Goal: Task Accomplishment & Management: Use online tool/utility

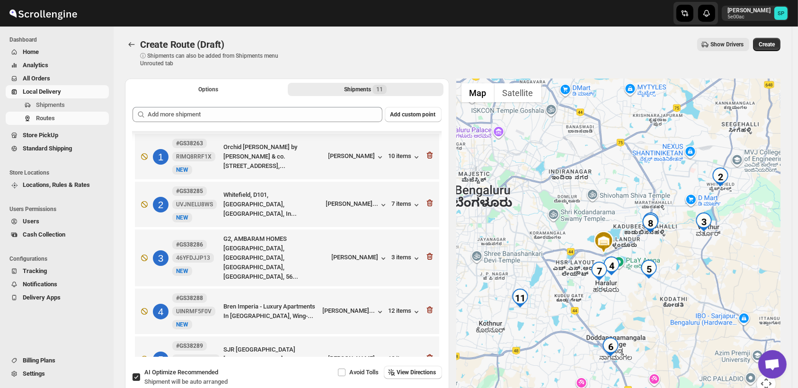
scroll to position [309, 0]
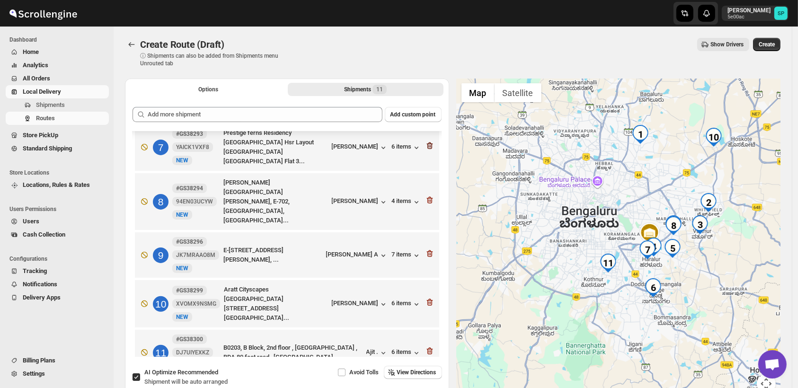
click at [428, 142] on icon "button" at bounding box center [429, 145] width 6 height 7
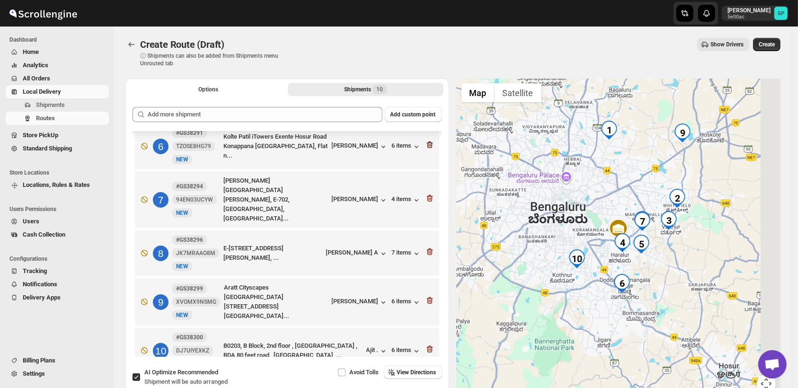
click at [428, 142] on icon "button" at bounding box center [429, 145] width 6 height 7
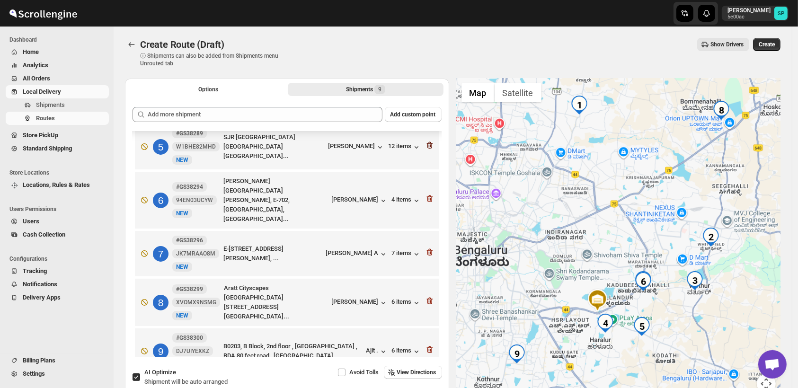
click at [427, 141] on icon "button" at bounding box center [429, 145] width 9 height 9
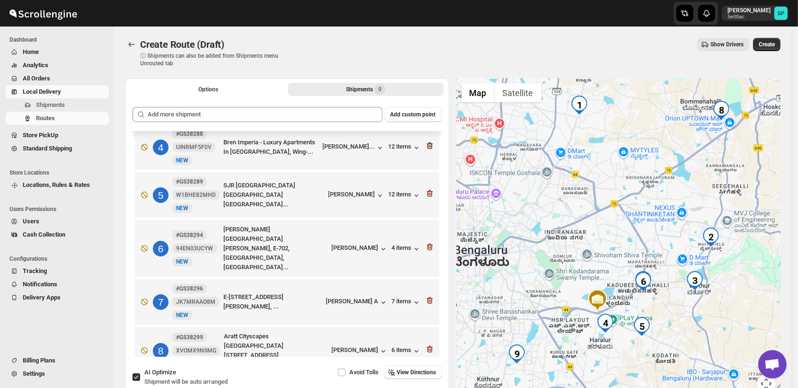
click at [427, 142] on icon "button" at bounding box center [429, 145] width 6 height 7
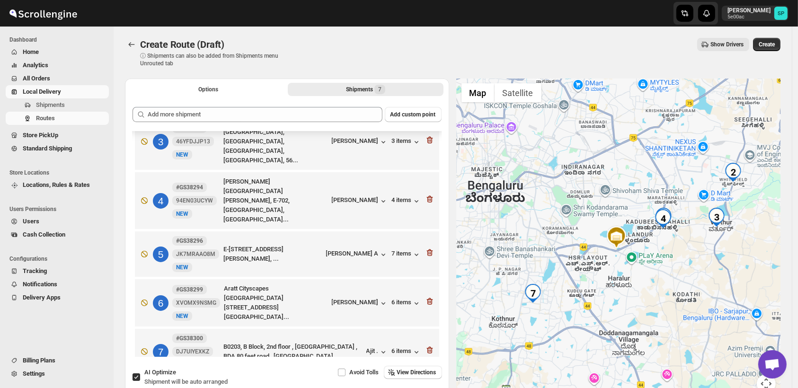
click at [427, 138] on icon "button" at bounding box center [429, 140] width 6 height 7
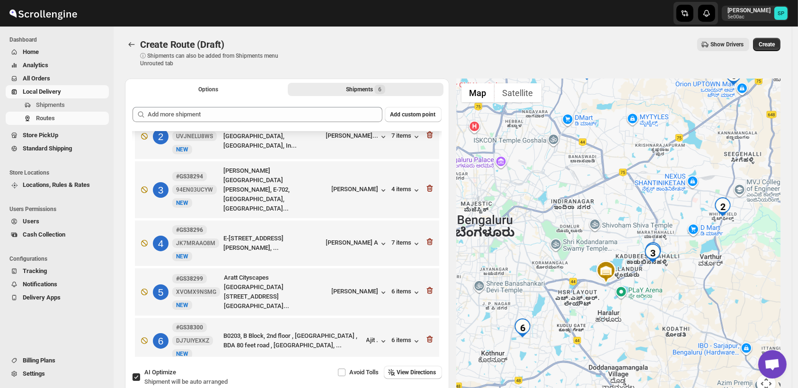
click at [427, 138] on icon "button" at bounding box center [429, 134] width 9 height 9
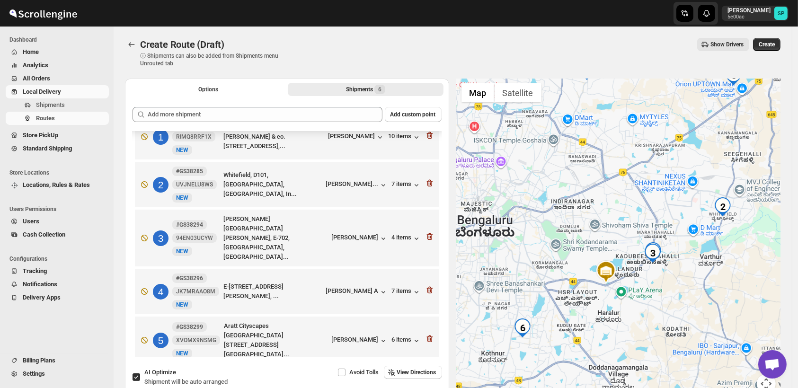
click at [427, 138] on icon "button" at bounding box center [429, 135] width 6 height 7
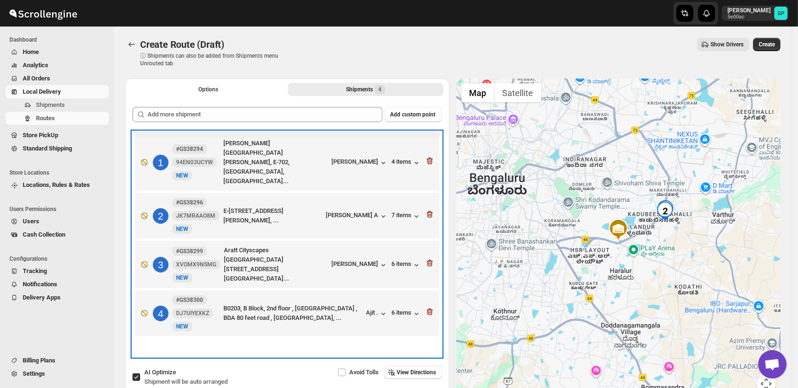
scroll to position [0, 0]
click at [427, 139] on div "1 #GS38294 94EN03UCYW [GEOGRAPHIC_DATA][PERSON_NAME] [PERSON_NAME][GEOGRAPHIC_D…" at bounding box center [285, 160] width 299 height 51
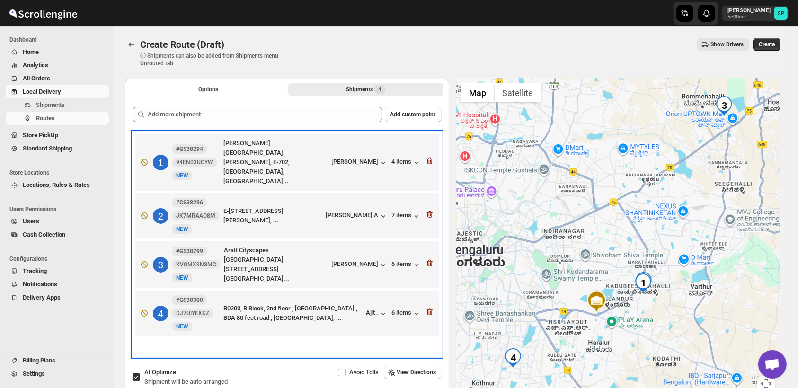
click at [427, 139] on div "1 #GS38294 94EN03UCYW [GEOGRAPHIC_DATA][PERSON_NAME] [PERSON_NAME][GEOGRAPHIC_D…" at bounding box center [285, 160] width 299 height 51
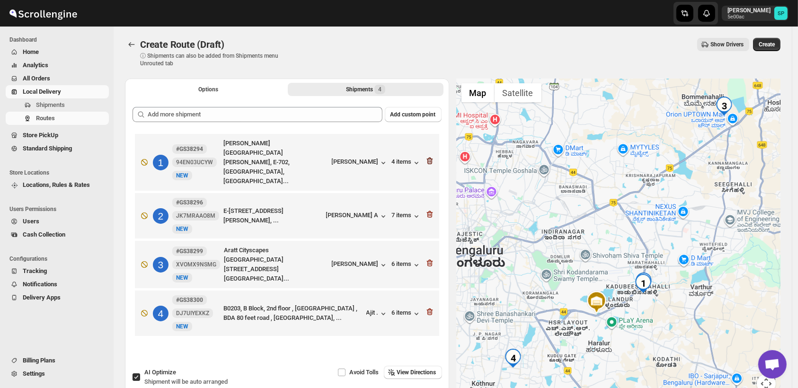
click at [430, 156] on icon "button" at bounding box center [429, 160] width 9 height 9
click at [430, 211] on icon "button" at bounding box center [429, 214] width 6 height 7
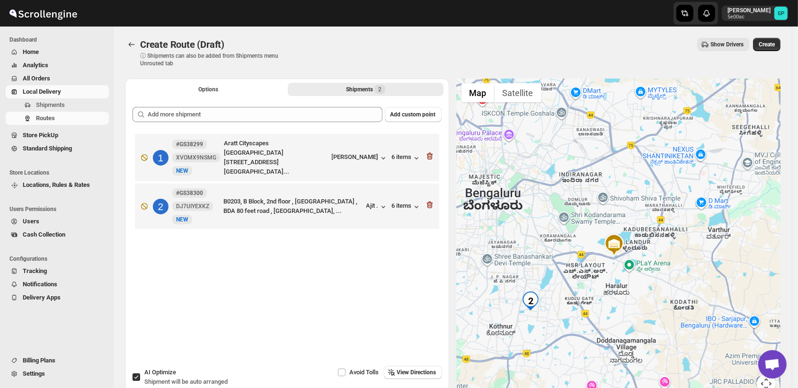
click at [430, 154] on icon "button" at bounding box center [429, 156] width 6 height 7
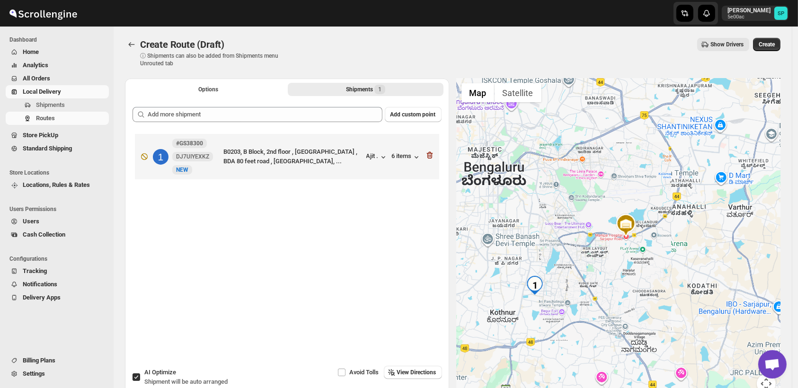
click at [430, 154] on icon "button" at bounding box center [429, 155] width 6 height 7
